Goal: Find specific page/section: Find specific page/section

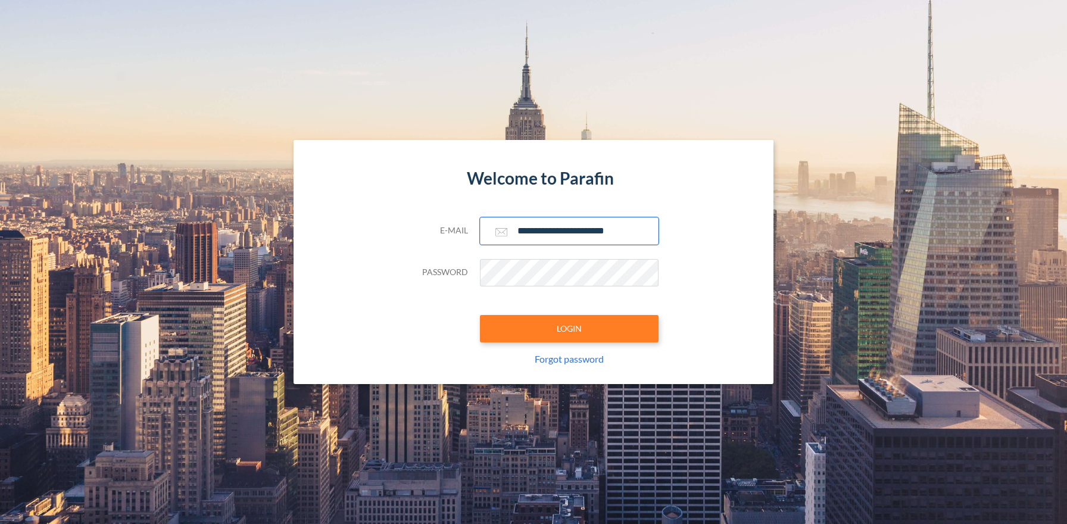
type input "**********"
click at [568, 328] on button "LOGIN" at bounding box center [569, 328] width 179 height 27
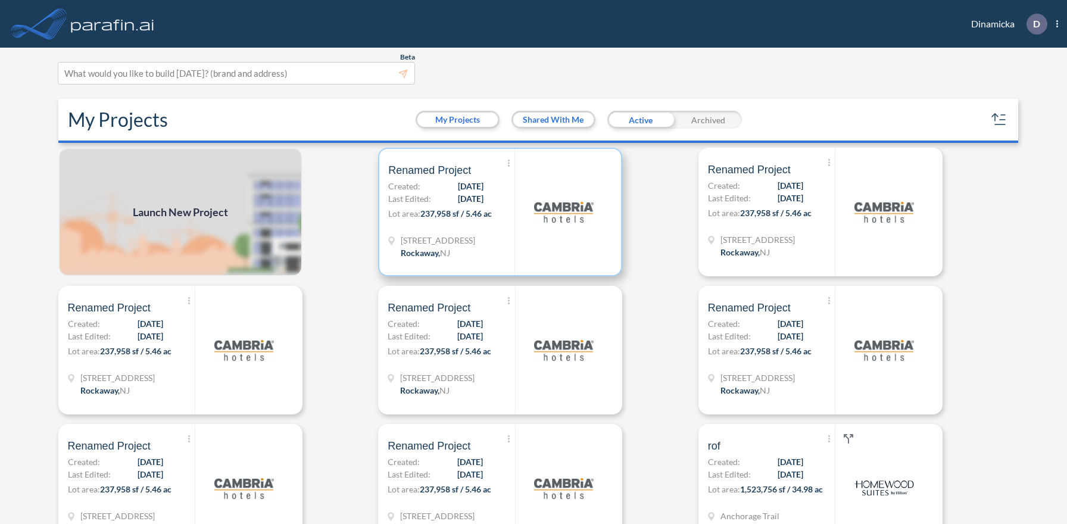
scroll to position [3, 0]
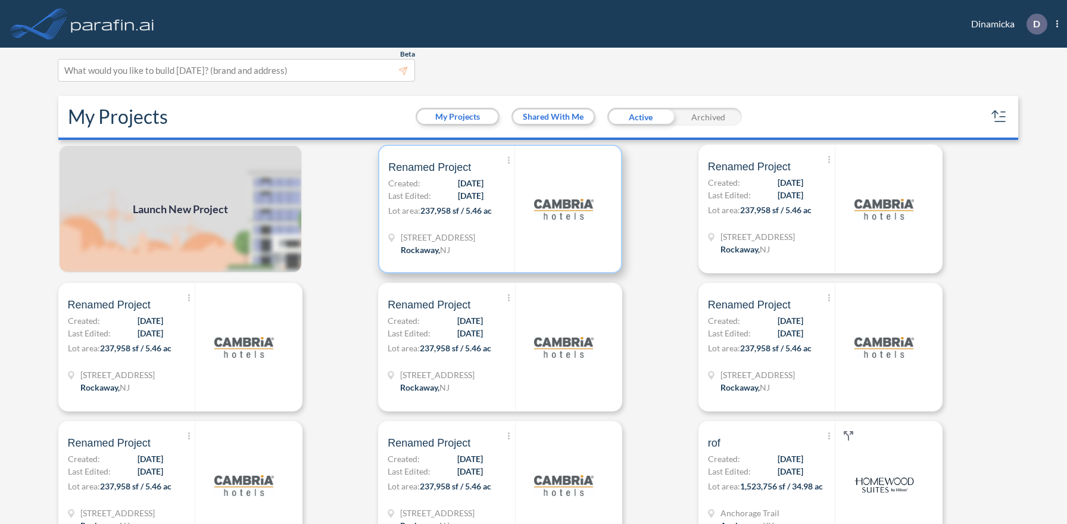
click at [500, 208] on p "Lot area: 237,958 sf / 5.46 ac" at bounding box center [451, 212] width 126 height 17
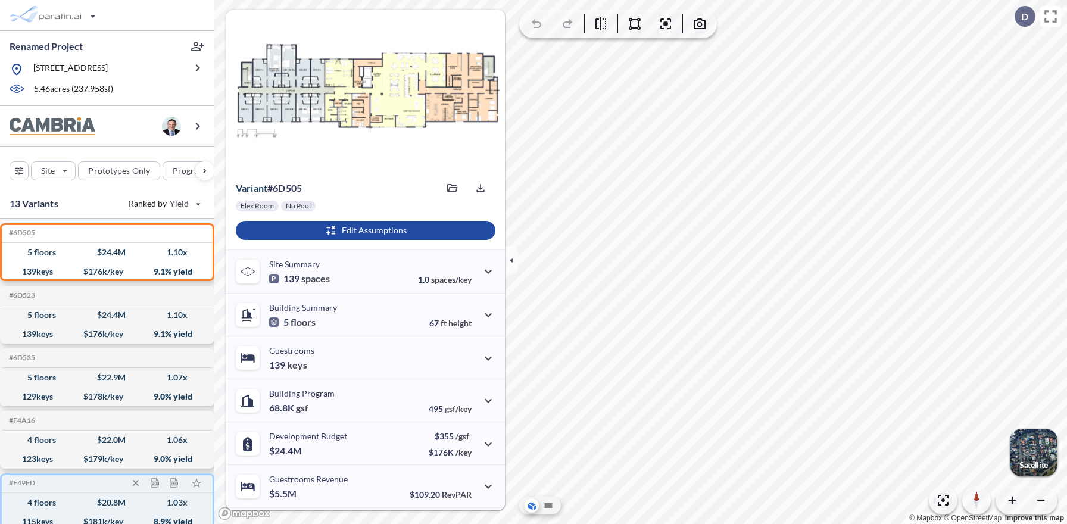
click at [198, 68] on icon "button" at bounding box center [197, 68] width 14 height 14
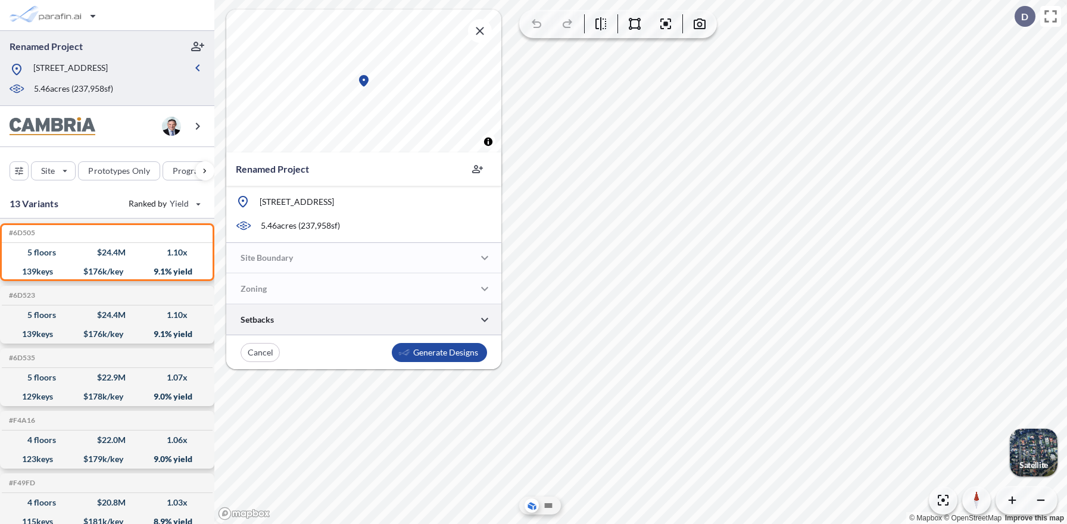
click at [364, 320] on div at bounding box center [363, 319] width 275 height 30
